Goal: Task Accomplishment & Management: Use online tool/utility

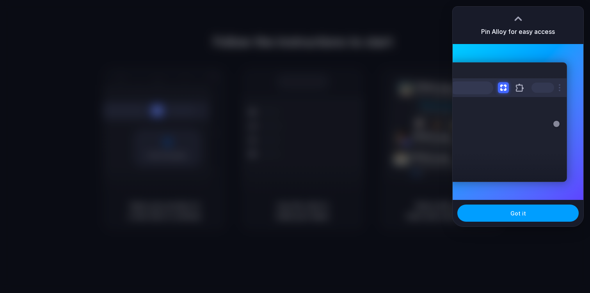
click at [503, 217] on button "Got it" at bounding box center [517, 213] width 121 height 17
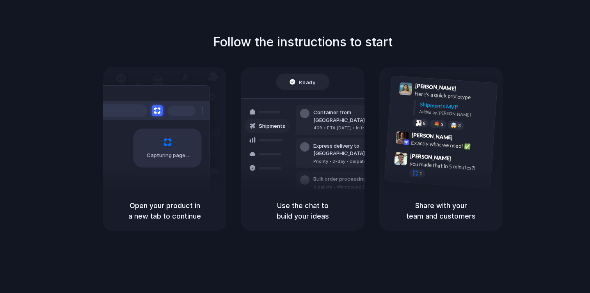
click at [179, 188] on div "Capturing page" at bounding box center [151, 145] width 118 height 120
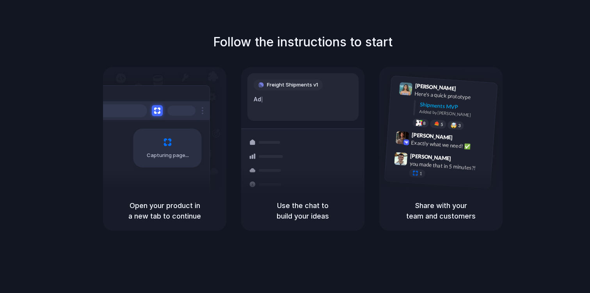
click at [379, 110] on div "[PERSON_NAME] 9:41 AM Here's a quick prototype Shipments MVP Added by [PERSON_N…" at bounding box center [440, 129] width 123 height 124
click at [323, 159] on div "40ft • ETA [DATE] • In transit" at bounding box center [355, 162] width 84 height 7
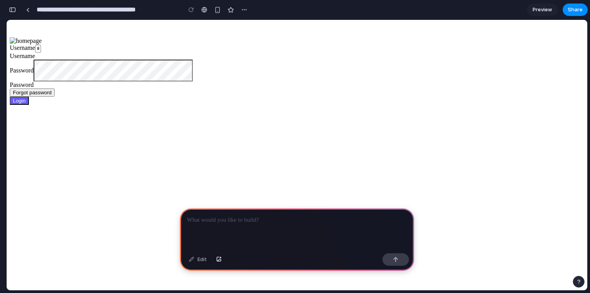
scroll to position [0, 7]
click at [208, 10] on link at bounding box center [204, 10] width 12 height 12
click at [218, 8] on div "button" at bounding box center [217, 10] width 7 height 7
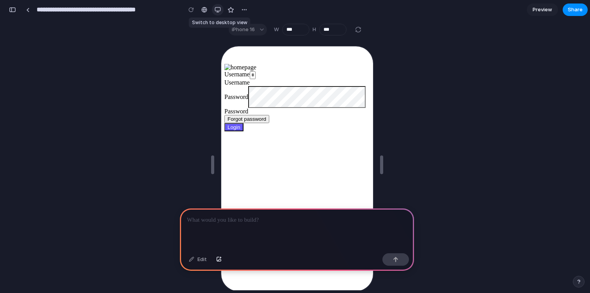
click at [218, 8] on div "button" at bounding box center [217, 10] width 6 height 6
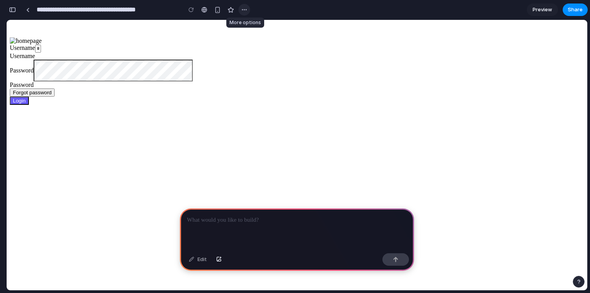
click at [244, 9] on div "button" at bounding box center [244, 10] width 6 height 6
click at [268, 37] on li "Delete" at bounding box center [264, 39] width 49 height 12
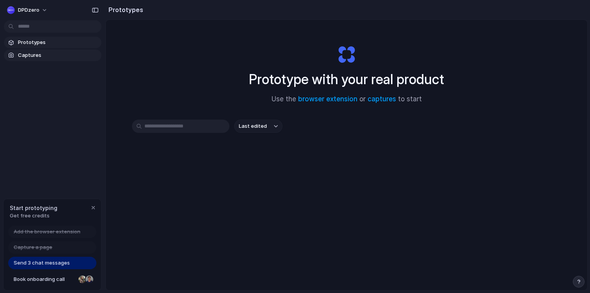
click at [48, 57] on span "Captures" at bounding box center [58, 55] width 80 height 8
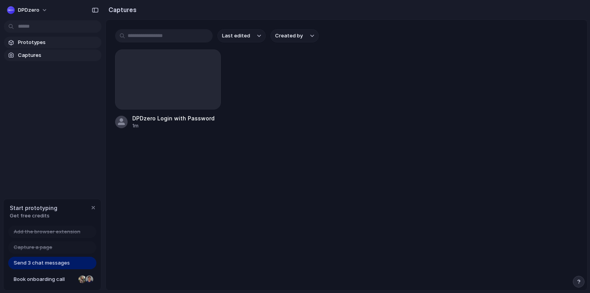
click at [55, 45] on span "Prototypes" at bounding box center [58, 43] width 80 height 8
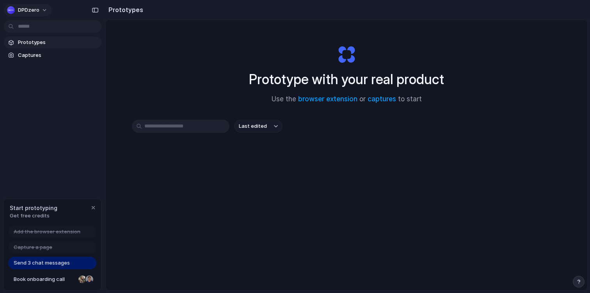
click at [46, 9] on button "DPDzero" at bounding box center [28, 10] width 48 height 12
click at [46, 9] on div "Settings Invite members Change theme Sign out" at bounding box center [295, 146] width 590 height 293
click at [55, 264] on span "Send 3 chat messages" at bounding box center [42, 263] width 56 height 8
click at [257, 126] on span "Last edited" at bounding box center [253, 126] width 28 height 8
click at [257, 126] on div "Last edited Last created Alphabetical" at bounding box center [295, 146] width 590 height 293
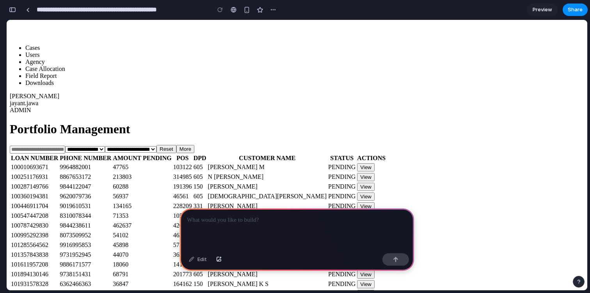
scroll to position [40, 0]
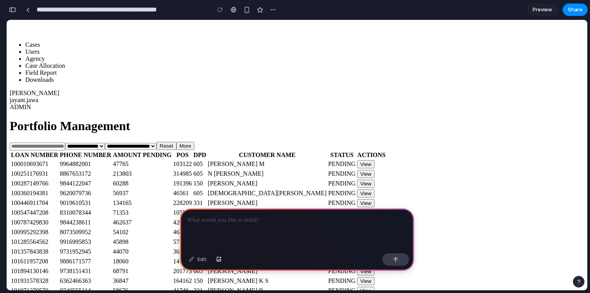
click at [58, 55] on li "Users" at bounding box center [304, 51] width 558 height 7
click at [59, 69] on li "Case Allocation" at bounding box center [304, 65] width 558 height 7
click at [59, 76] on li "Field Report" at bounding box center [304, 72] width 558 height 7
click at [59, 83] on li "Downloads" at bounding box center [304, 79] width 558 height 7
click at [266, 230] on div at bounding box center [297, 230] width 234 height 42
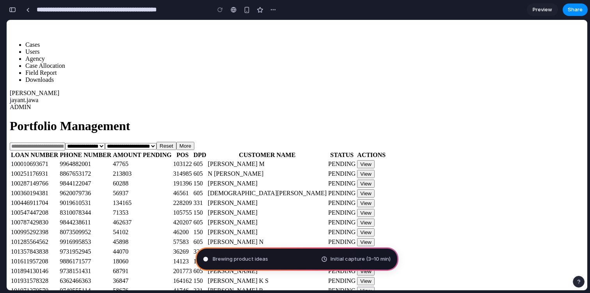
click at [77, 76] on li "Field Report" at bounding box center [304, 72] width 558 height 7
type input "**********"
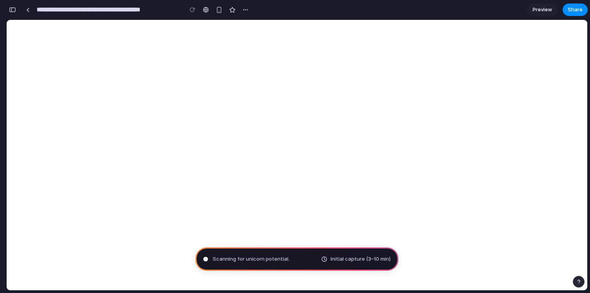
scroll to position [0, 0]
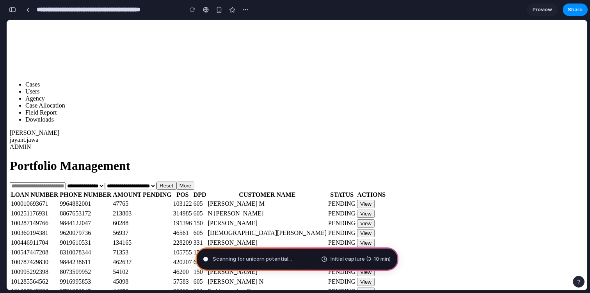
click at [48, 95] on li "Users" at bounding box center [304, 91] width 558 height 7
click at [10, 150] on icon at bounding box center [10, 150] width 0 height 0
click at [218, 9] on div "button" at bounding box center [219, 10] width 7 height 7
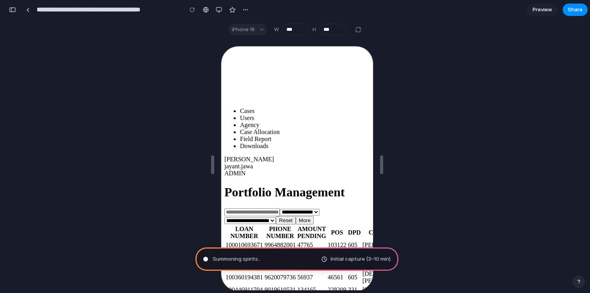
drag, startPoint x: 324, startPoint y: 151, endPoint x: 281, endPoint y: 148, distance: 42.6
click at [281, 149] on div "**********" at bounding box center [295, 249] width 145 height 400
drag, startPoint x: 299, startPoint y: 182, endPoint x: 300, endPoint y: 156, distance: 25.4
click at [300, 149] on ul "Cases Users Agency Case Allocation Field Report Downloads" at bounding box center [295, 128] width 145 height 42
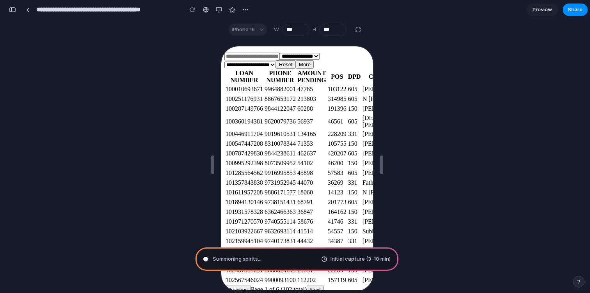
scroll to position [160, 0]
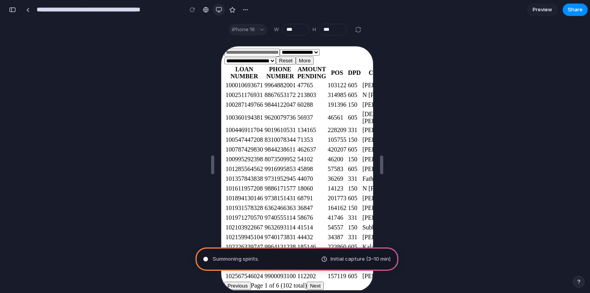
click at [221, 9] on div "button" at bounding box center [219, 10] width 6 height 6
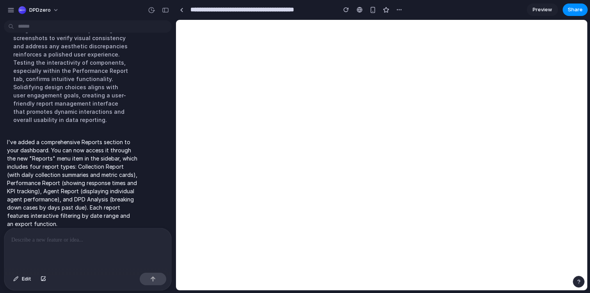
scroll to position [0, 0]
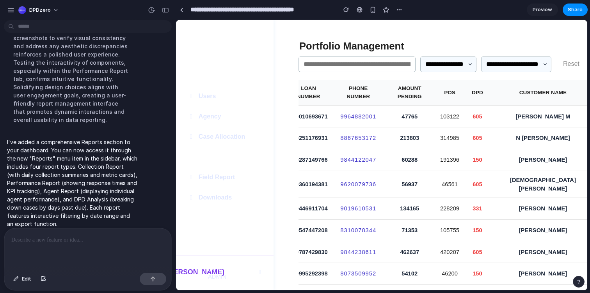
click at [228, 156] on li "Reports" at bounding box center [224, 157] width 97 height 20
select select "**********"
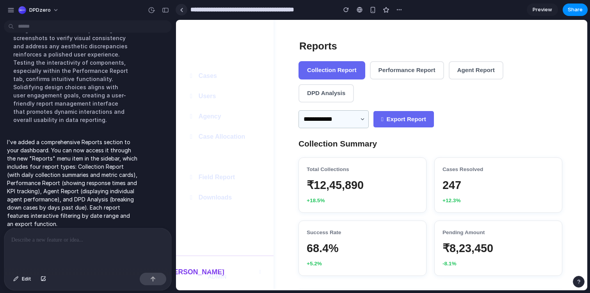
click at [182, 11] on div at bounding box center [182, 10] width 4 height 4
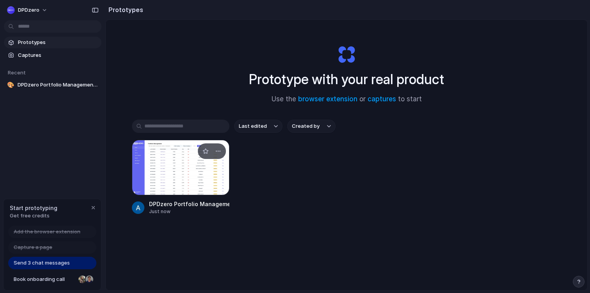
click at [177, 179] on div at bounding box center [180, 167] width 97 height 55
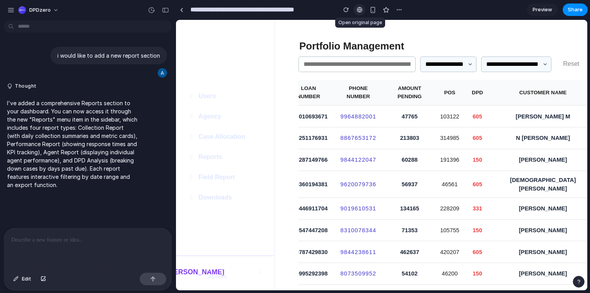
click at [361, 11] on div at bounding box center [359, 10] width 6 height 6
click at [168, 9] on div "button" at bounding box center [165, 9] width 7 height 5
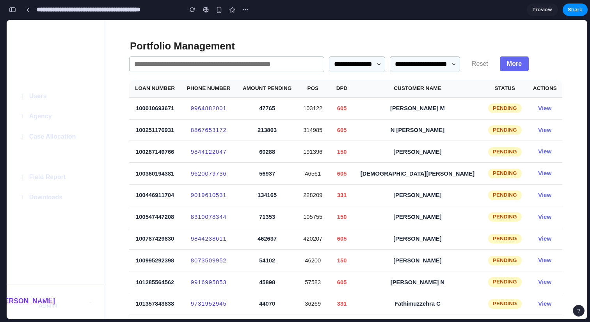
click at [46, 152] on li "Reports" at bounding box center [55, 157] width 97 height 20
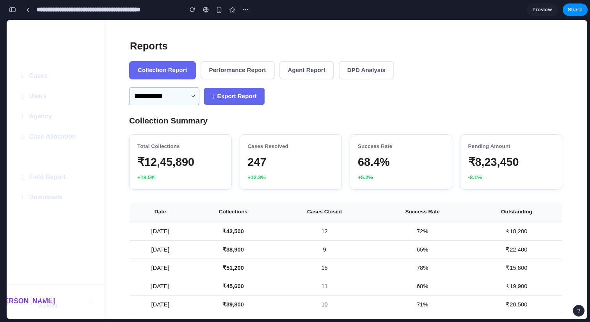
click at [237, 78] on button "Performance Report" at bounding box center [237, 70] width 74 height 18
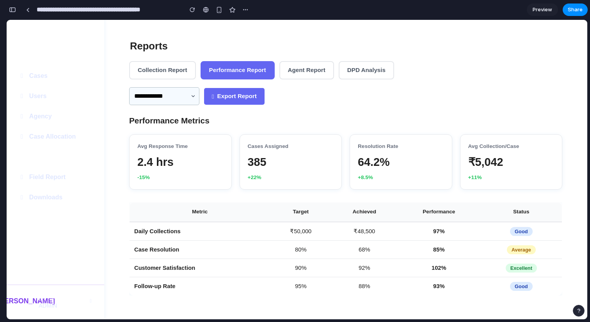
click at [297, 78] on button "Agent Report" at bounding box center [306, 70] width 55 height 18
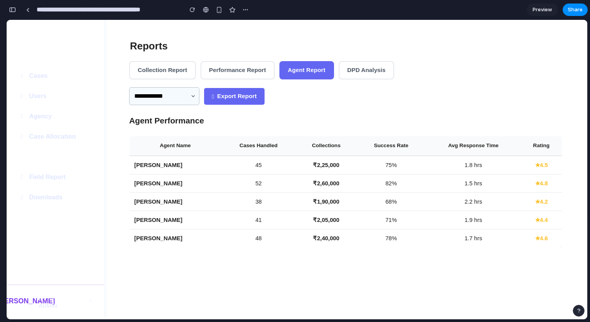
click at [354, 76] on button "DPD Analysis" at bounding box center [365, 70] width 55 height 18
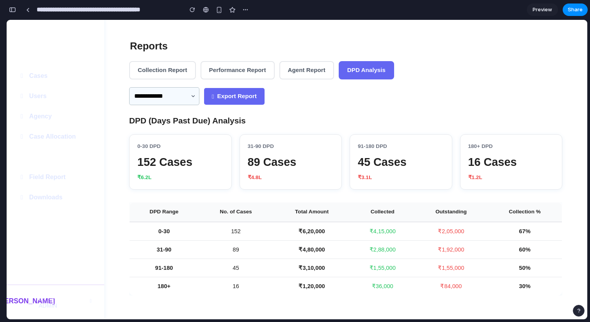
click at [302, 78] on button "Agent Report" at bounding box center [306, 70] width 55 height 18
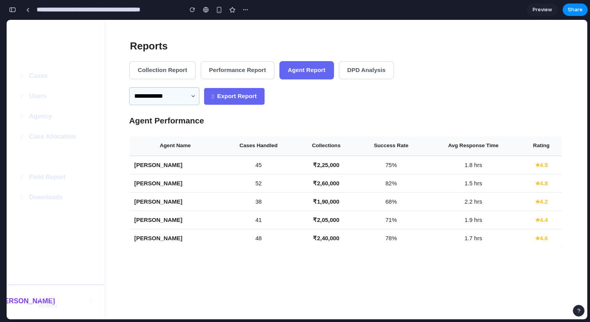
click at [266, 69] on button "Performance Report" at bounding box center [237, 70] width 74 height 18
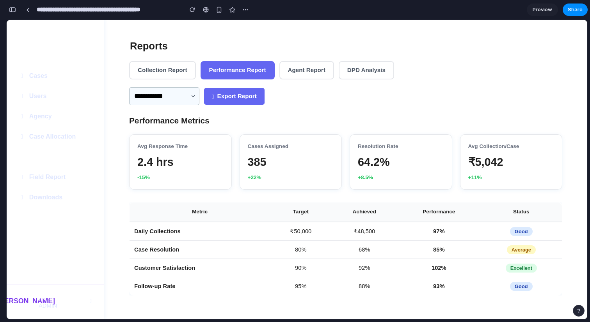
click at [167, 80] on div "**********" at bounding box center [345, 185] width 451 height 300
click at [167, 73] on button "Collection Report" at bounding box center [162, 70] width 67 height 18
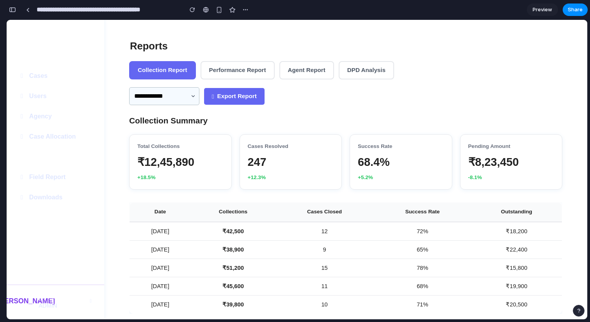
click at [167, 99] on select "**********" at bounding box center [164, 96] width 70 height 18
click at [129, 87] on select "**********" at bounding box center [164, 96] width 70 height 18
click at [170, 97] on select "**********" at bounding box center [164, 96] width 70 height 18
select select "*********"
click at [129, 87] on select "**********" at bounding box center [164, 96] width 70 height 18
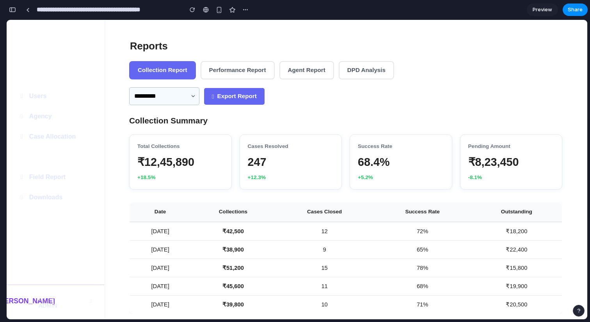
click at [67, 70] on li "Cases" at bounding box center [55, 76] width 97 height 20
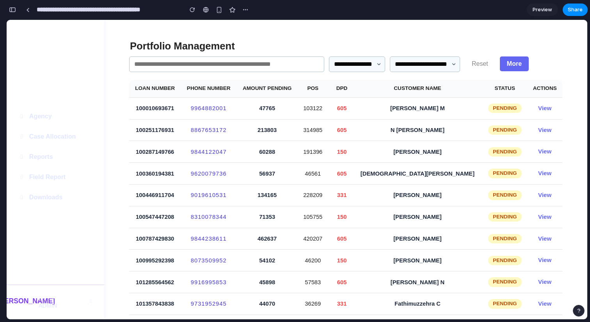
click at [63, 94] on li "Users" at bounding box center [55, 96] width 97 height 20
click at [58, 115] on li "Agency" at bounding box center [55, 116] width 97 height 20
click at [59, 97] on li "Users" at bounding box center [55, 96] width 97 height 20
click at [59, 113] on li "Agency" at bounding box center [55, 116] width 97 height 20
click at [59, 131] on li "Case Allocation" at bounding box center [55, 137] width 97 height 20
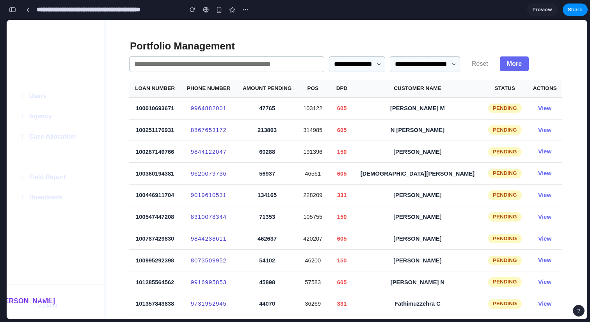
click at [55, 160] on li "Reports" at bounding box center [55, 157] width 97 height 20
select select "**********"
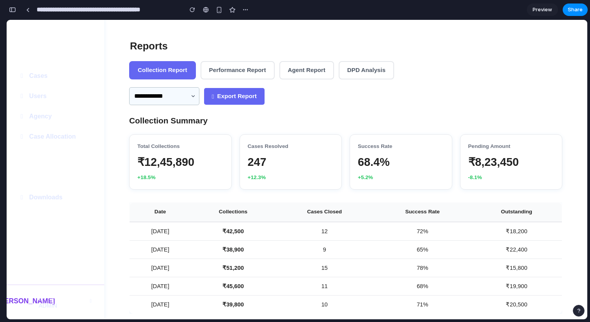
click at [56, 172] on li "Field Report" at bounding box center [55, 177] width 97 height 20
click at [55, 201] on li "Downloads" at bounding box center [55, 198] width 97 height 20
click at [30, 8] on link at bounding box center [28, 10] width 12 height 12
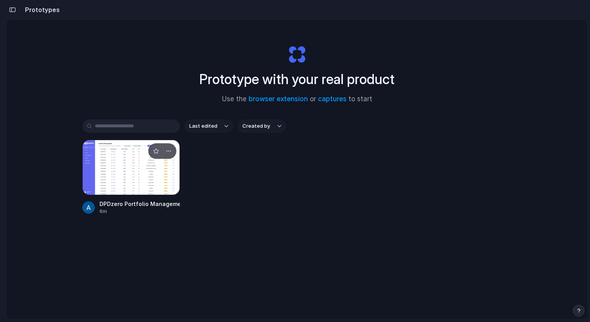
click at [134, 177] on div at bounding box center [130, 167] width 97 height 55
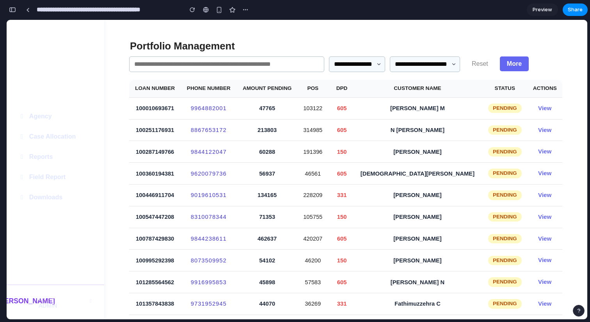
click at [49, 101] on li "Users" at bounding box center [55, 96] width 97 height 20
click at [49, 123] on li "Agency" at bounding box center [55, 116] width 97 height 20
click at [49, 133] on li "Case Allocation" at bounding box center [55, 137] width 97 height 20
click at [68, 164] on li "Reports" at bounding box center [55, 157] width 97 height 20
select select "**********"
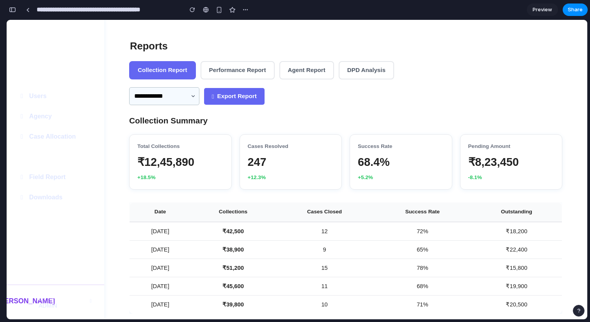
click at [58, 83] on li "Cases" at bounding box center [55, 76] width 97 height 20
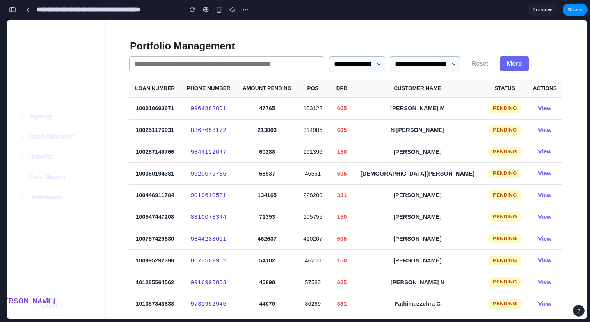
click at [54, 96] on li "Users" at bounding box center [55, 96] width 97 height 20
click at [54, 119] on li "Agency" at bounding box center [55, 116] width 97 height 20
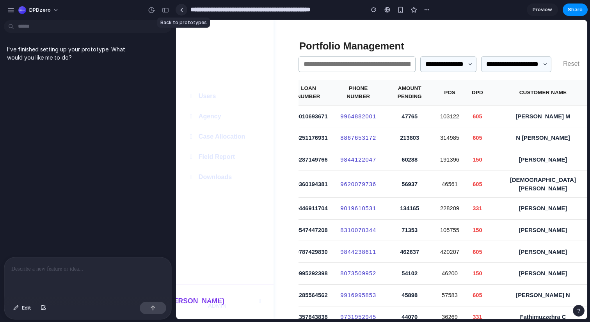
click at [181, 12] on link at bounding box center [181, 10] width 12 height 12
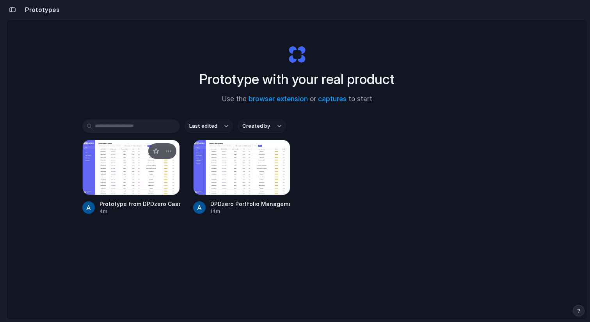
click at [133, 176] on div at bounding box center [130, 167] width 97 height 55
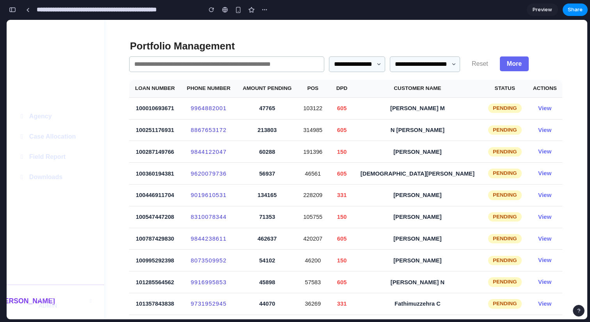
click at [43, 91] on li "Users" at bounding box center [55, 96] width 97 height 20
click at [53, 115] on li "Agency" at bounding box center [55, 116] width 97 height 20
click at [60, 140] on li "Case Allocation" at bounding box center [55, 137] width 97 height 20
click at [61, 159] on li "Field Report" at bounding box center [55, 157] width 97 height 20
click at [62, 179] on li "Downloads" at bounding box center [55, 177] width 97 height 20
